Goal: Obtain resource: Download file/media

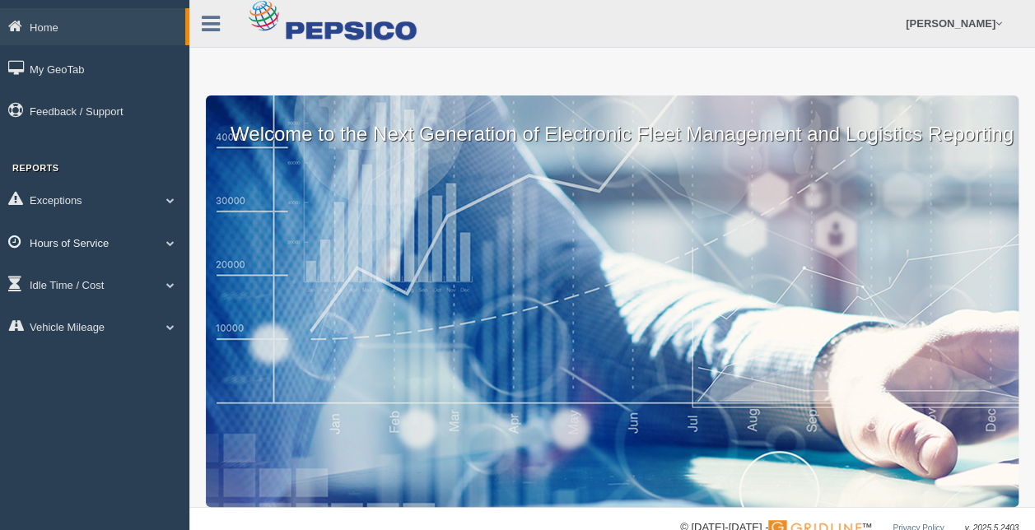
click at [66, 242] on link "Hours of Service" at bounding box center [94, 242] width 189 height 37
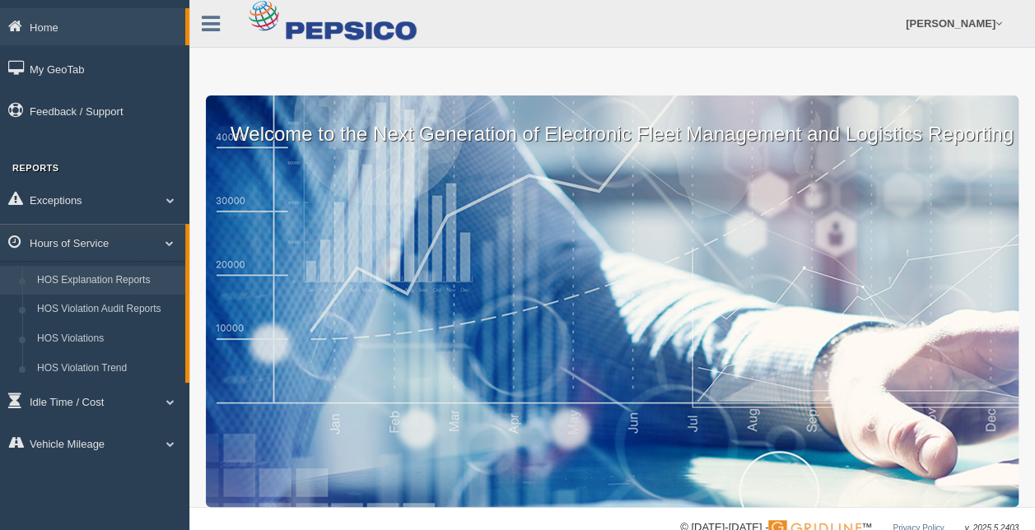
click at [103, 285] on link "HOS Explanation Reports" at bounding box center [108, 281] width 156 height 30
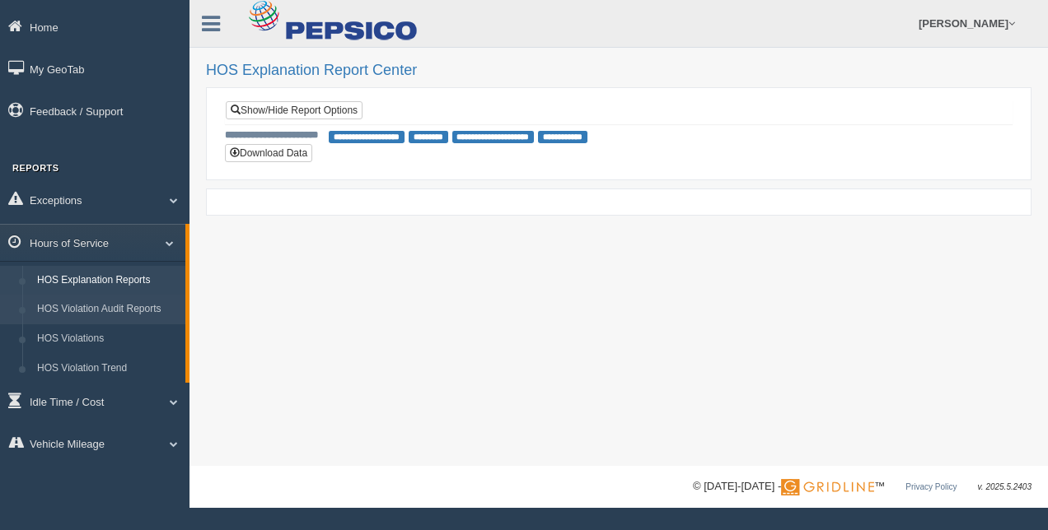
click at [86, 313] on link "HOS Violation Audit Reports" at bounding box center [108, 310] width 156 height 30
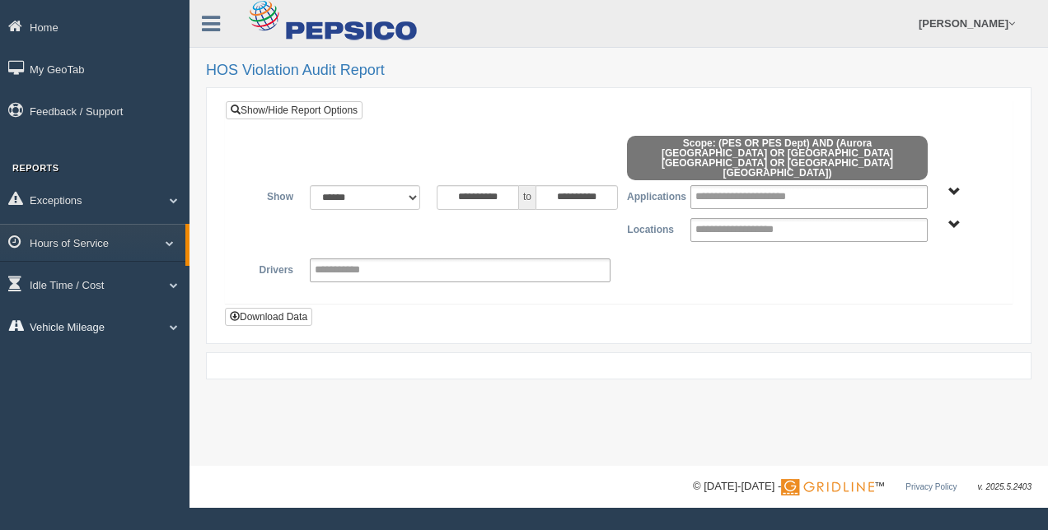
click at [58, 338] on link "Vehicle Mileage" at bounding box center [94, 326] width 189 height 37
click at [72, 338] on link "Vehicle Mileage" at bounding box center [92, 326] width 185 height 37
click at [404, 185] on select "**********" at bounding box center [365, 197] width 110 height 25
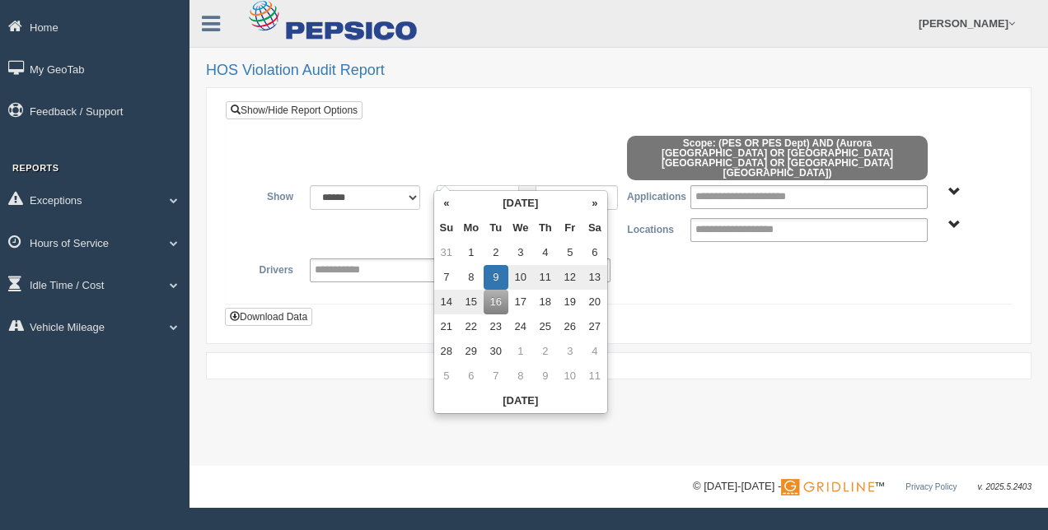
click at [514, 185] on input "**********" at bounding box center [478, 197] width 82 height 25
click at [450, 204] on th "«" at bounding box center [446, 203] width 25 height 25
click at [450, 204] on th "«" at bounding box center [449, 203] width 25 height 25
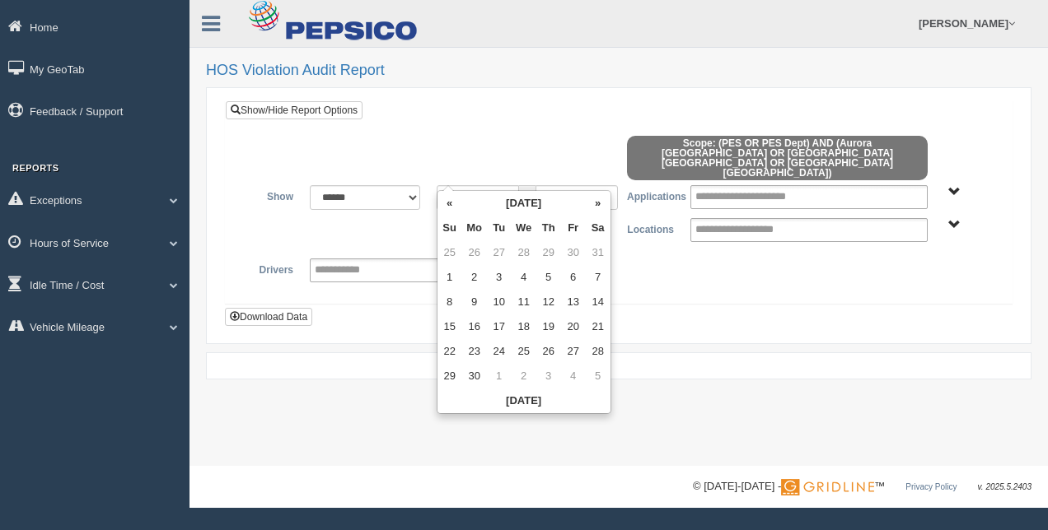
click at [450, 204] on th "«" at bounding box center [449, 203] width 25 height 25
click at [448, 204] on th "«" at bounding box center [449, 203] width 25 height 25
click at [447, 204] on th "«" at bounding box center [449, 203] width 25 height 25
click at [446, 204] on th "«" at bounding box center [449, 203] width 25 height 25
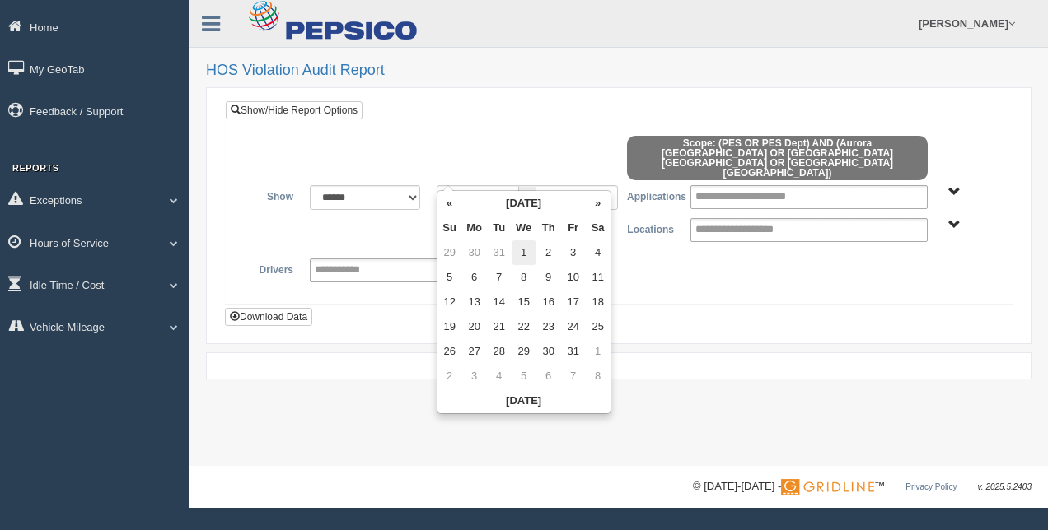
click at [523, 257] on td "1" at bounding box center [523, 253] width 25 height 25
type input "**********"
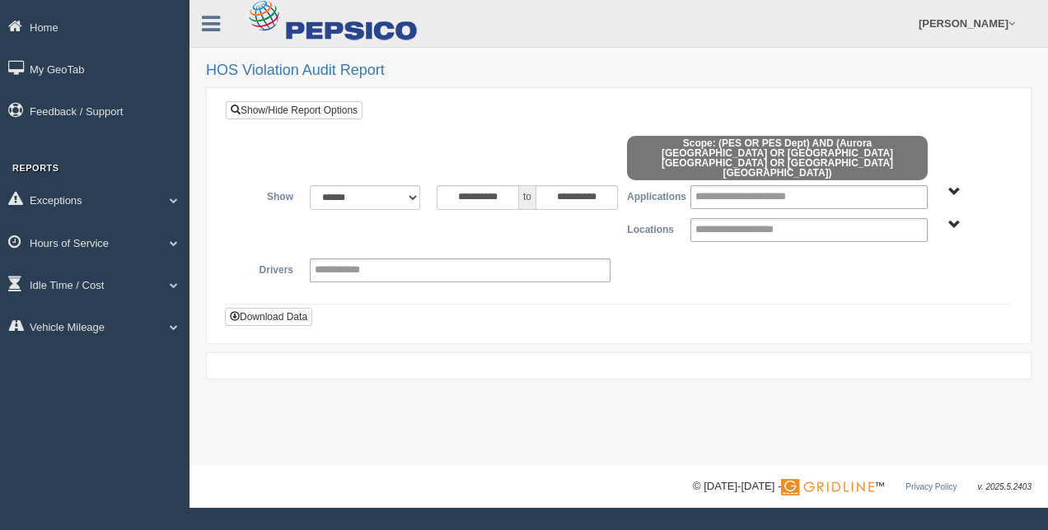
drag, startPoint x: 729, startPoint y: 250, endPoint x: 860, endPoint y: 220, distance: 134.5
click at [732, 259] on div "**********" at bounding box center [618, 271] width 761 height 24
click at [955, 186] on span "PES PES Dept" at bounding box center [954, 192] width 12 height 12
click at [754, 269] on div "**********" at bounding box center [618, 237] width 761 height 105
click at [777, 259] on div "**********" at bounding box center [618, 271] width 761 height 24
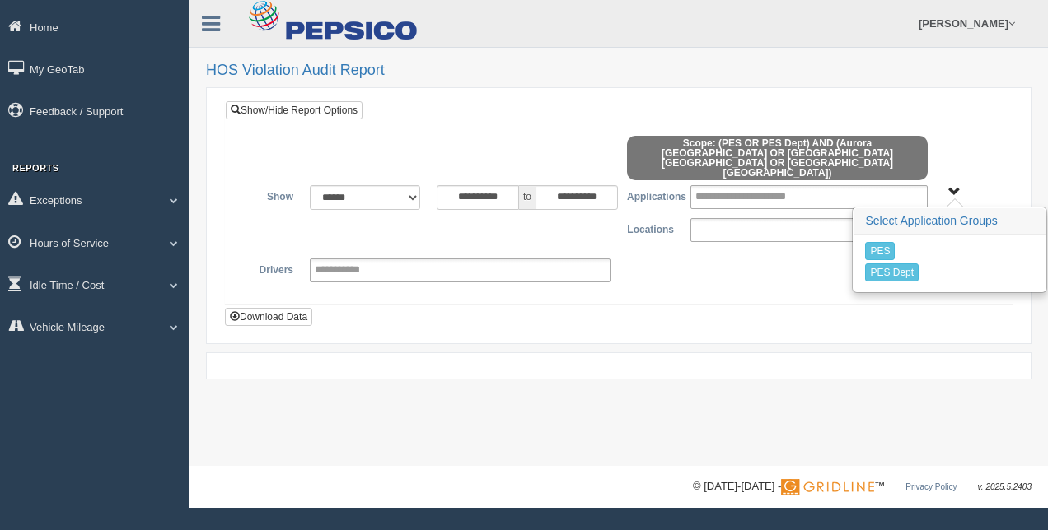
click at [762, 220] on input "text" at bounding box center [752, 230] width 114 height 21
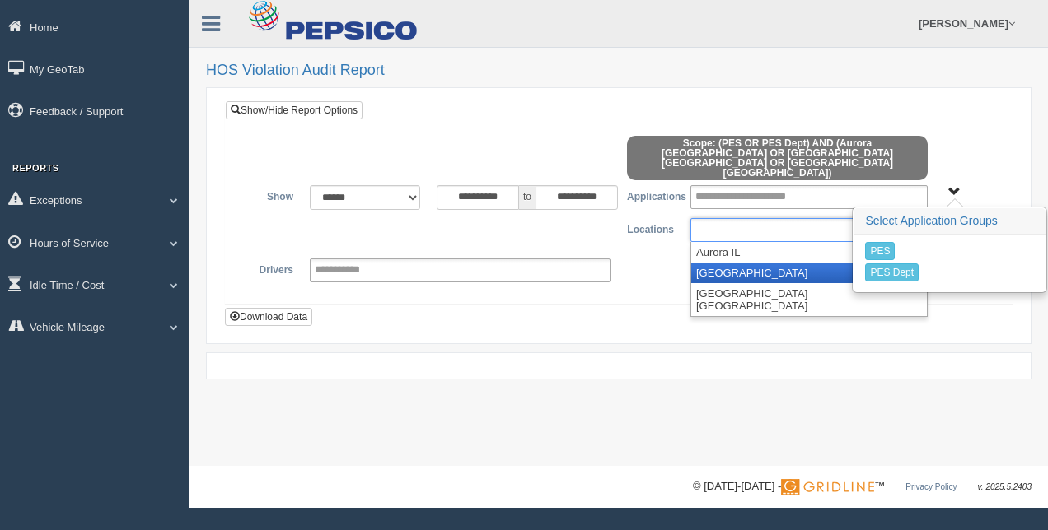
click at [752, 263] on li "[GEOGRAPHIC_DATA]" at bounding box center [809, 273] width 236 height 21
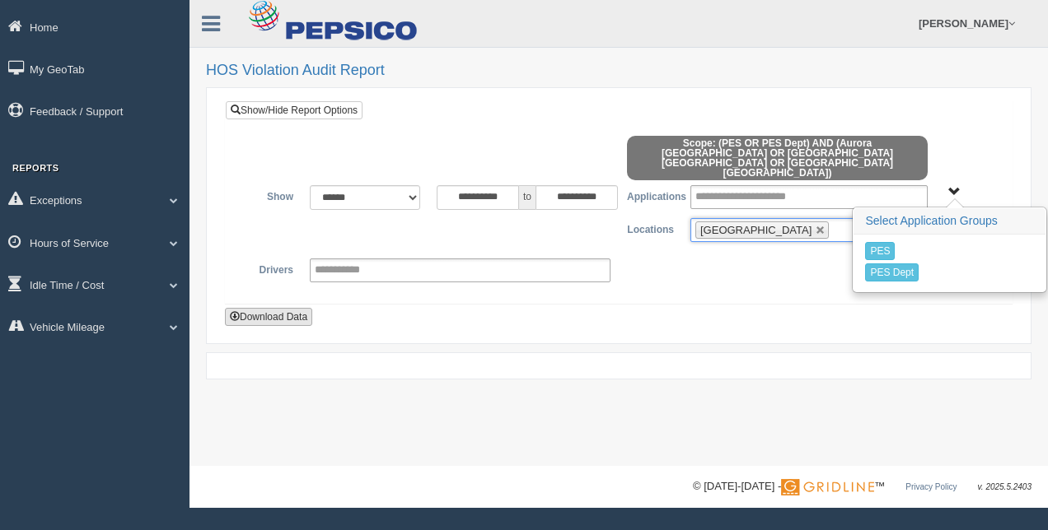
click at [248, 308] on button "Download Data" at bounding box center [268, 317] width 87 height 18
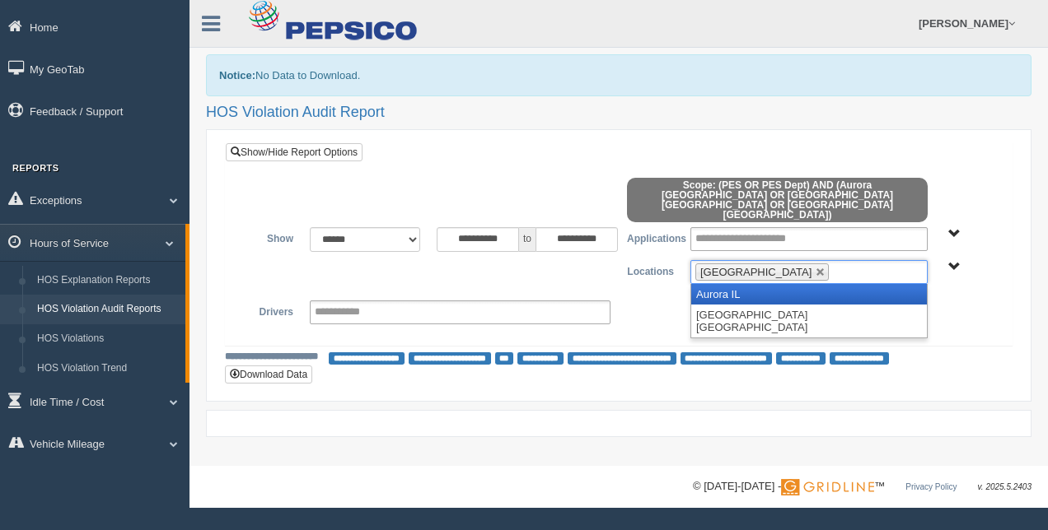
click at [837, 262] on input "text" at bounding box center [843, 272] width 21 height 21
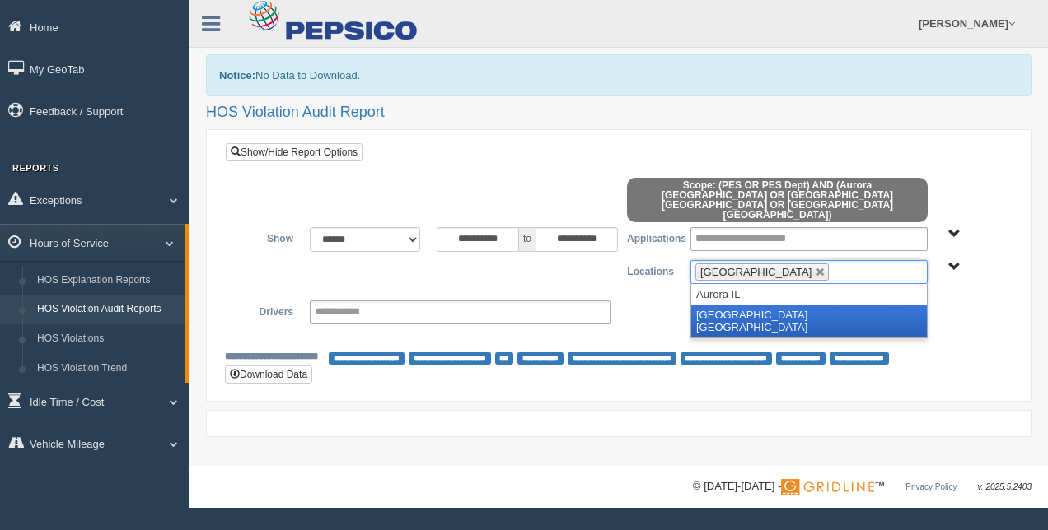
click at [782, 305] on li "[GEOGRAPHIC_DATA] [GEOGRAPHIC_DATA]" at bounding box center [809, 321] width 236 height 33
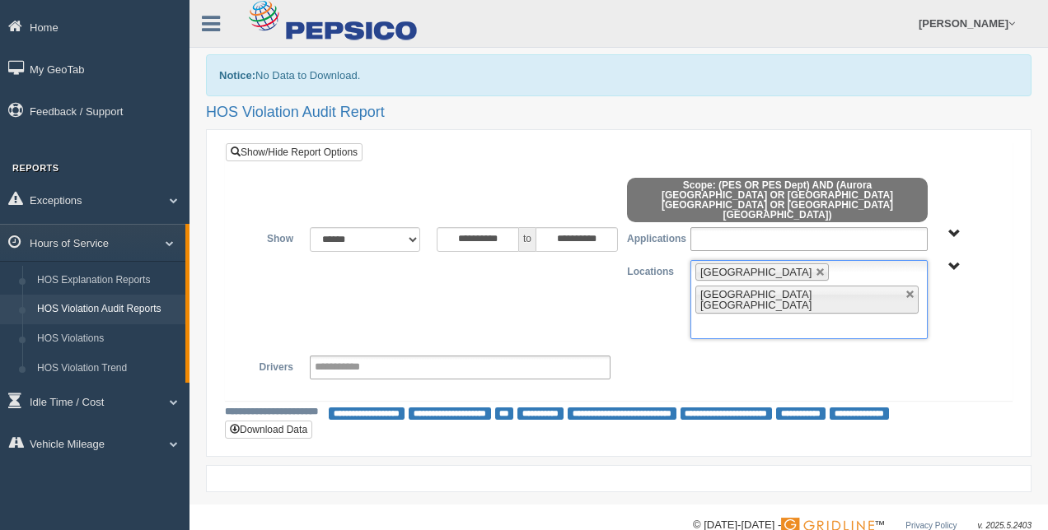
click at [787, 229] on input "text" at bounding box center [757, 239] width 125 height 21
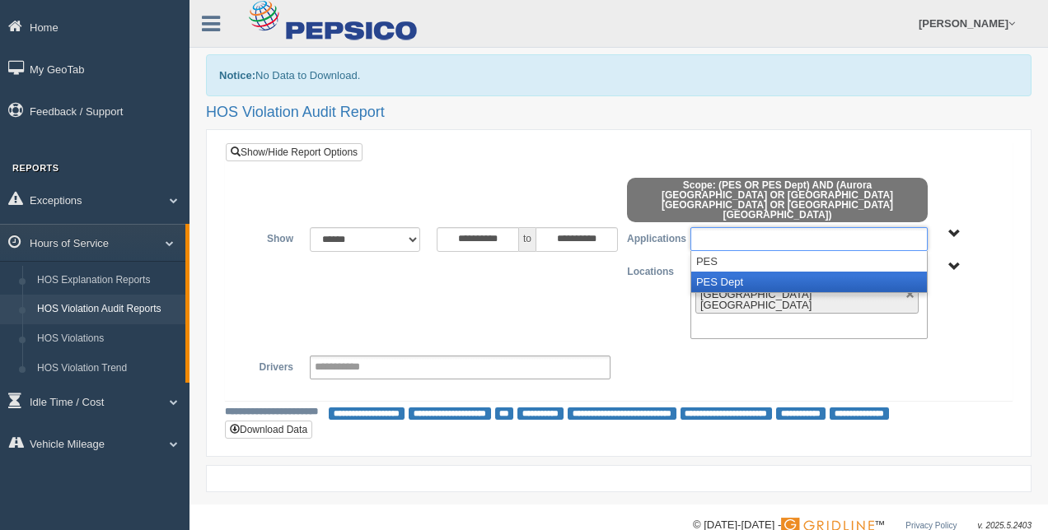
click at [750, 272] on li "PES Dept" at bounding box center [809, 282] width 236 height 21
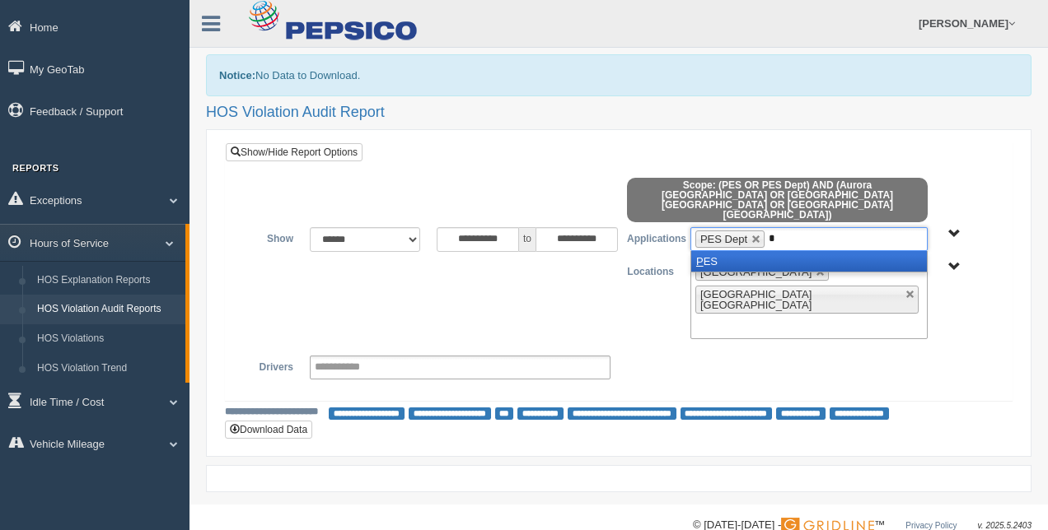
type input "*"
click at [779, 251] on li "P ES" at bounding box center [809, 261] width 236 height 21
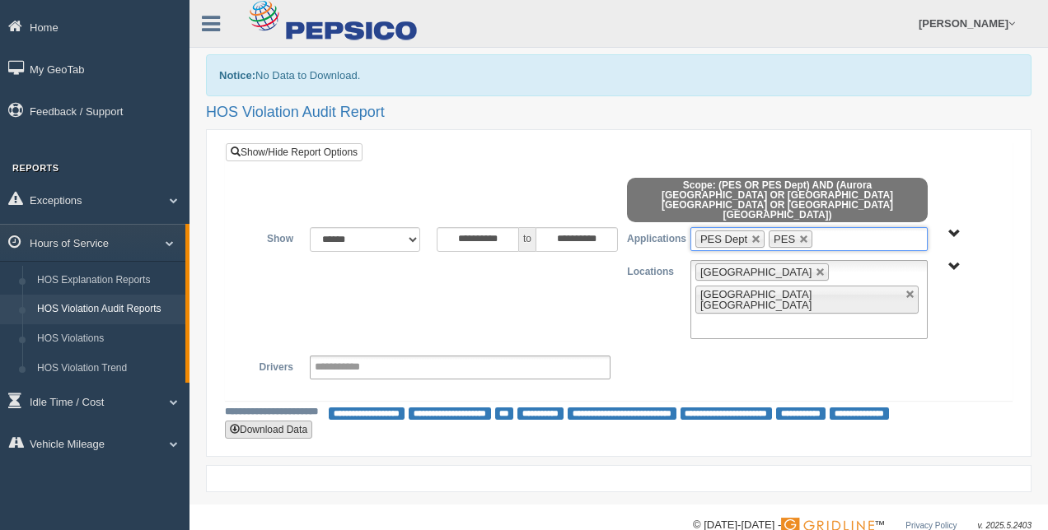
click at [283, 421] on button "Download Data" at bounding box center [268, 430] width 87 height 18
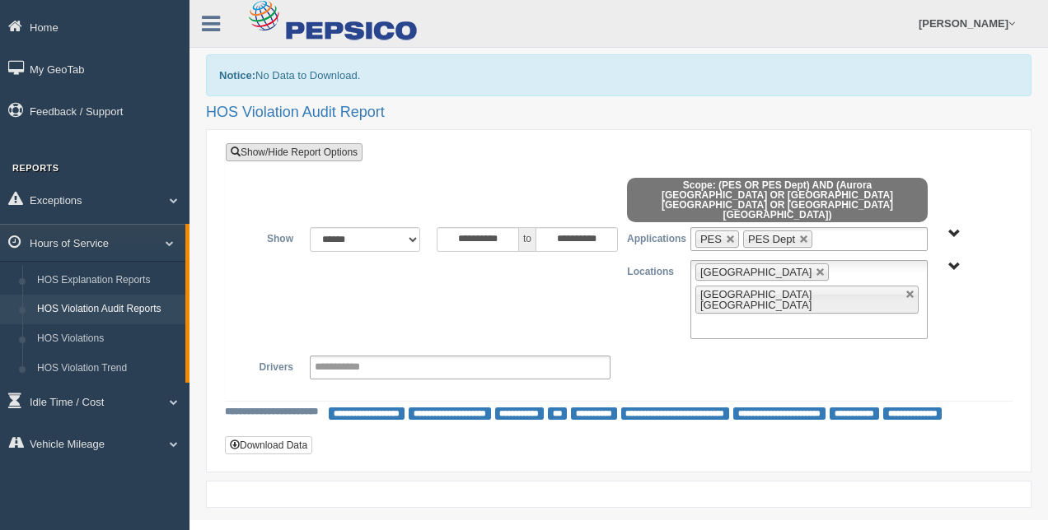
click at [336, 153] on link "Show/Hide Report Options" at bounding box center [294, 152] width 137 height 18
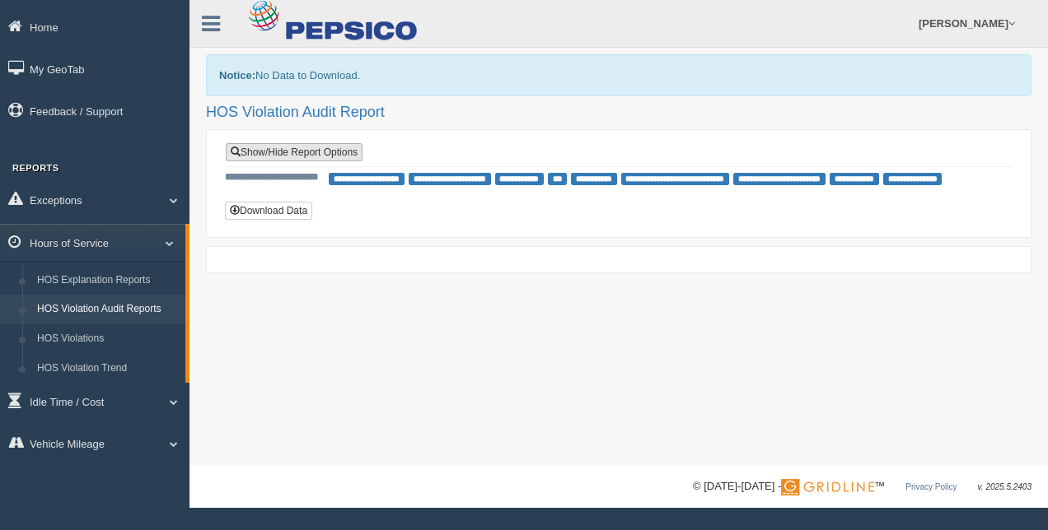
click at [336, 153] on link "Show/Hide Report Options" at bounding box center [294, 152] width 137 height 18
